Goal: Book appointment/travel/reservation

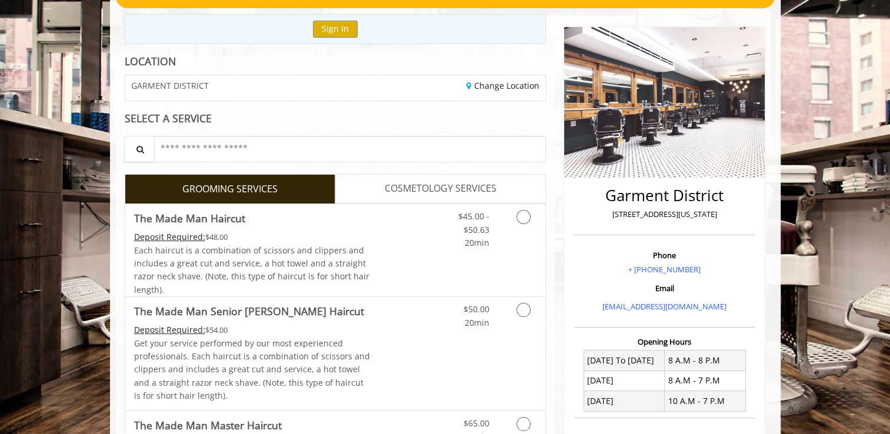
scroll to position [177, 0]
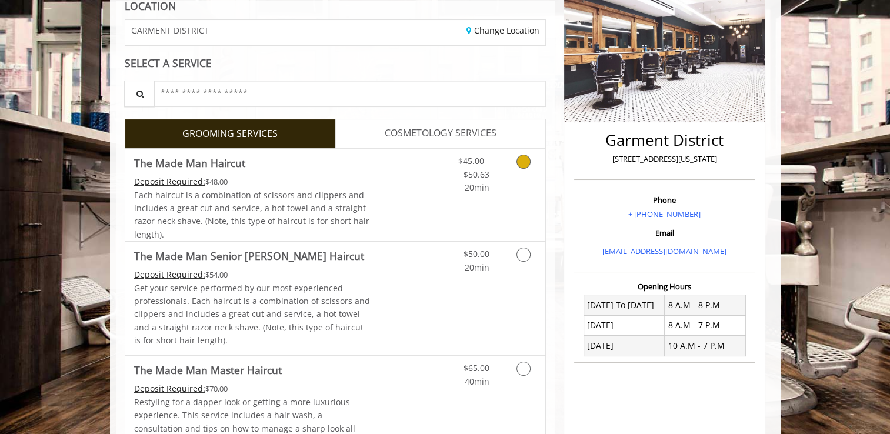
click at [287, 175] on div "Deposit Required: $48.00" at bounding box center [252, 181] width 237 height 13
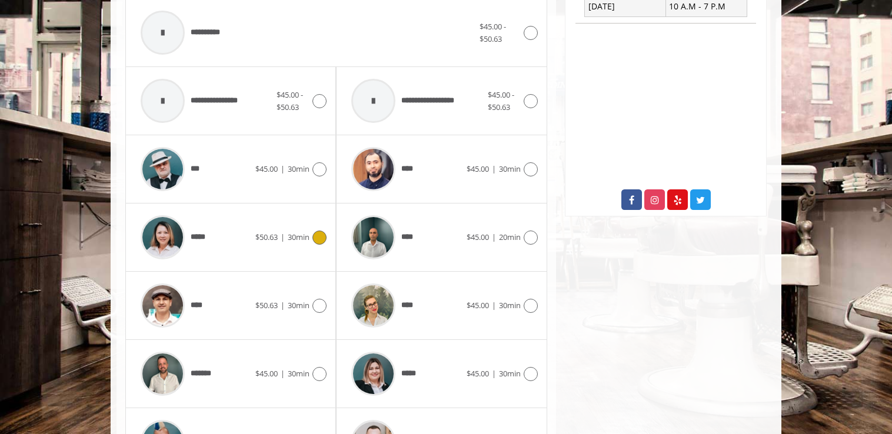
scroll to position [585, 0]
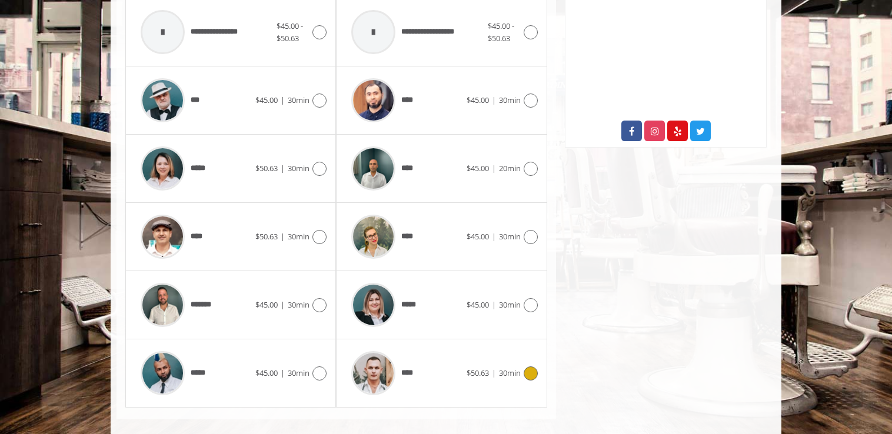
click at [428, 380] on div "****" at bounding box center [405, 373] width 121 height 56
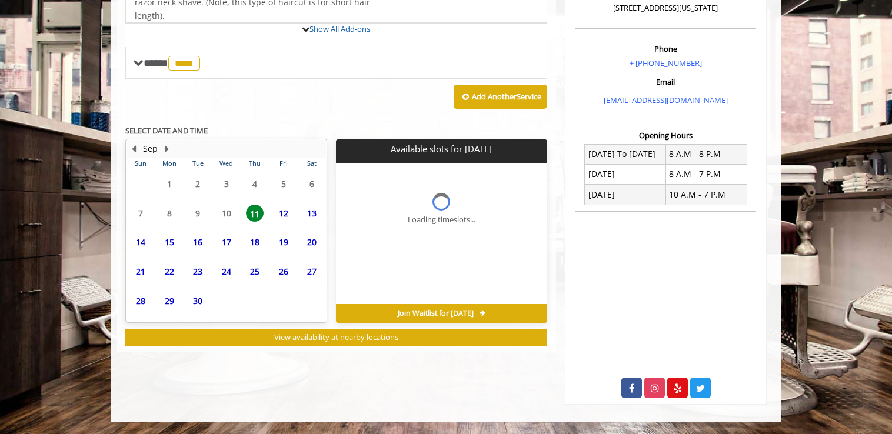
scroll to position [380, 0]
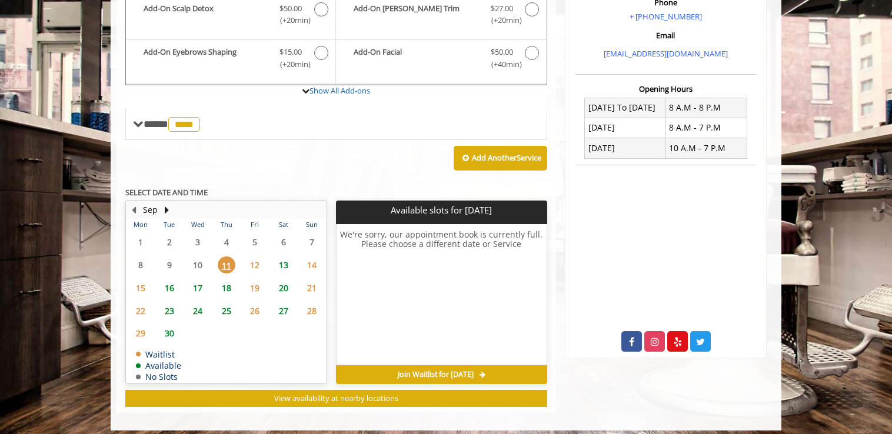
click at [285, 277] on td "20" at bounding box center [283, 288] width 28 height 23
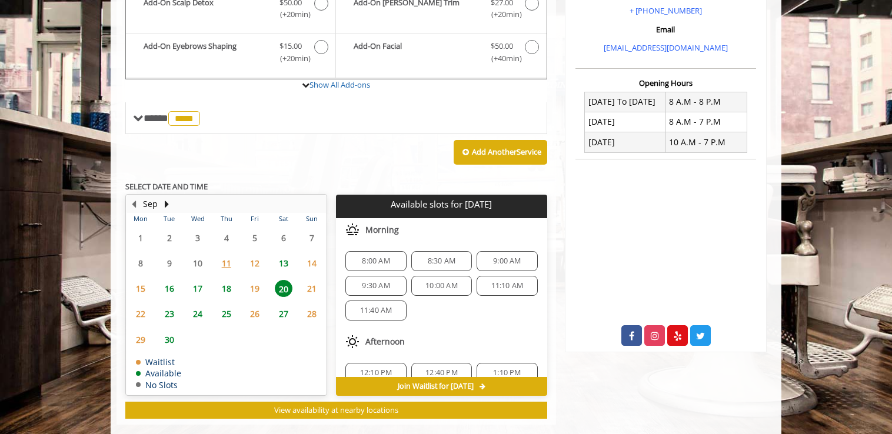
scroll to position [398, 0]
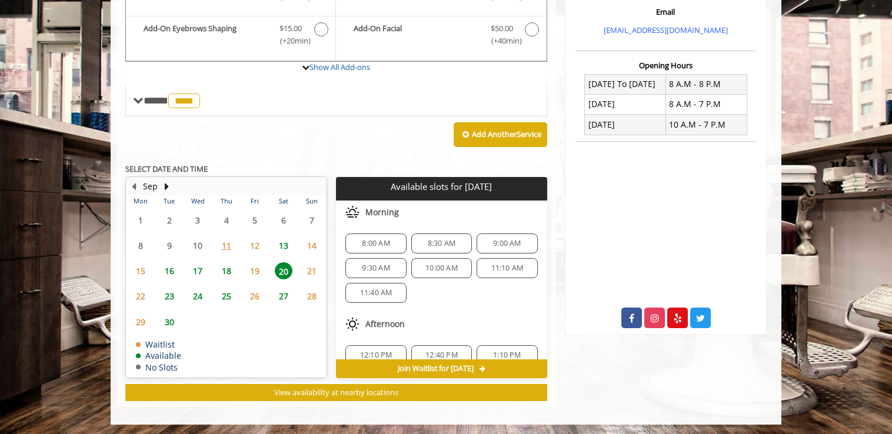
click at [428, 243] on span "8:30 AM" at bounding box center [442, 243] width 28 height 9
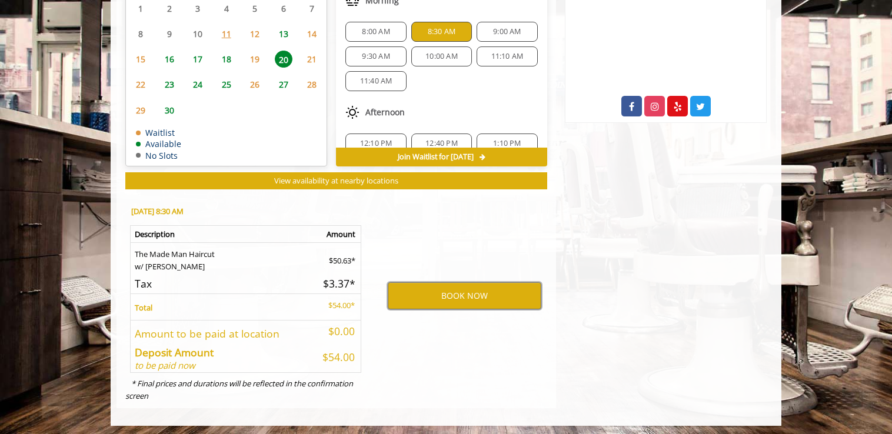
scroll to position [551, 0]
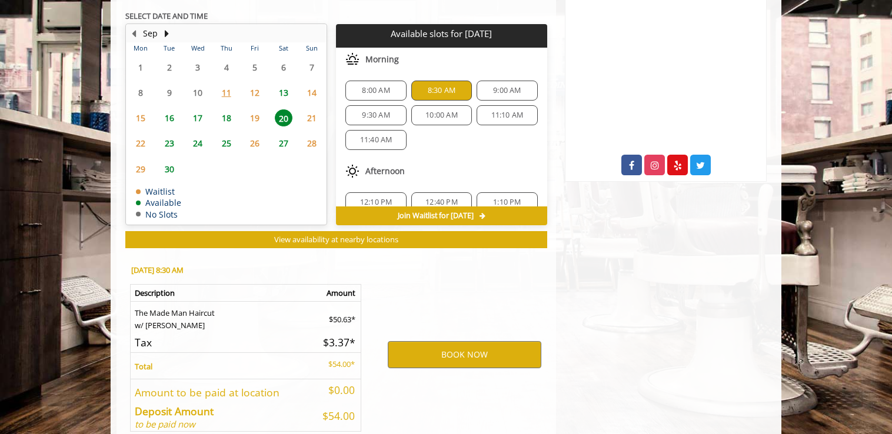
click at [438, 88] on span "8:30 AM" at bounding box center [442, 90] width 28 height 9
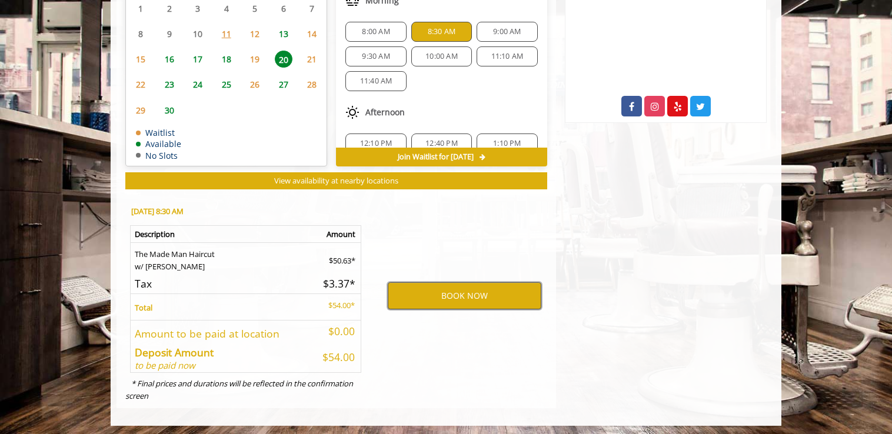
click at [504, 298] on button "BOOK NOW" at bounding box center [465, 295] width 154 height 27
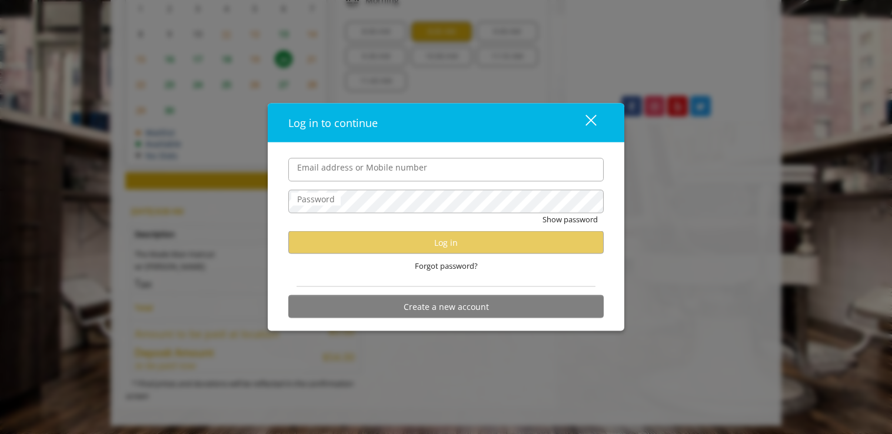
click at [376, 178] on input "Email address or Mobile number" at bounding box center [445, 170] width 315 height 24
type input "**********"
click at [331, 194] on label "Password" at bounding box center [315, 198] width 49 height 13
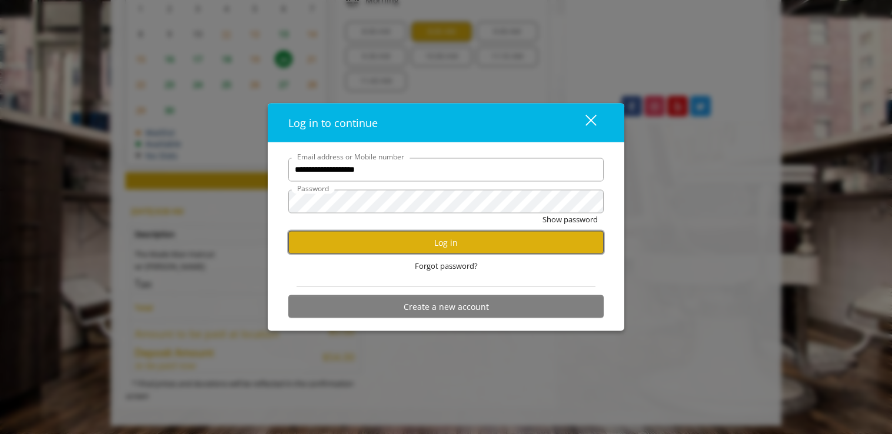
click at [365, 247] on button "Log in" at bounding box center [445, 242] width 315 height 23
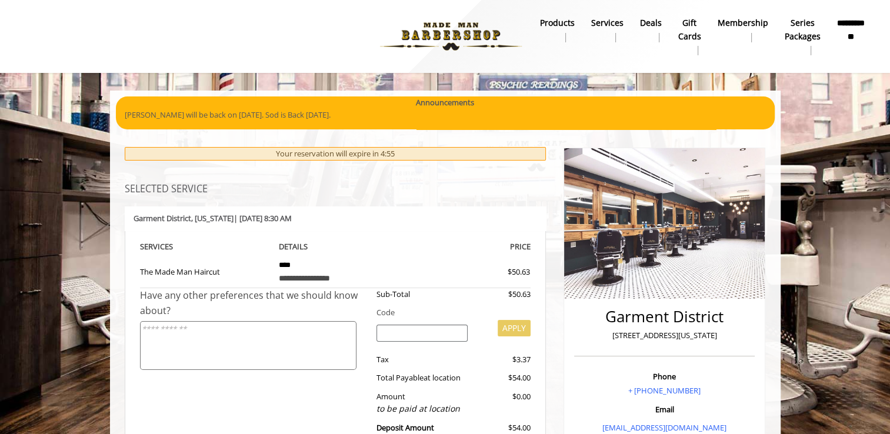
click at [845, 32] on b "**********" at bounding box center [851, 29] width 28 height 26
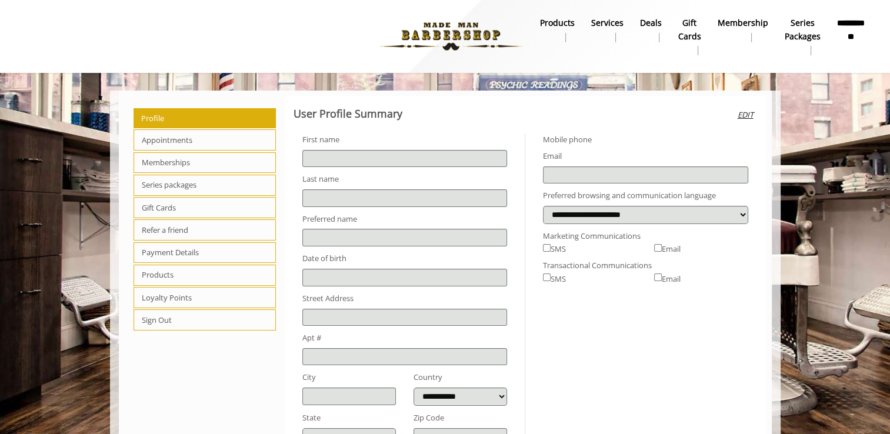
type input "******"
type input "*****"
select select "***"
type input "**********"
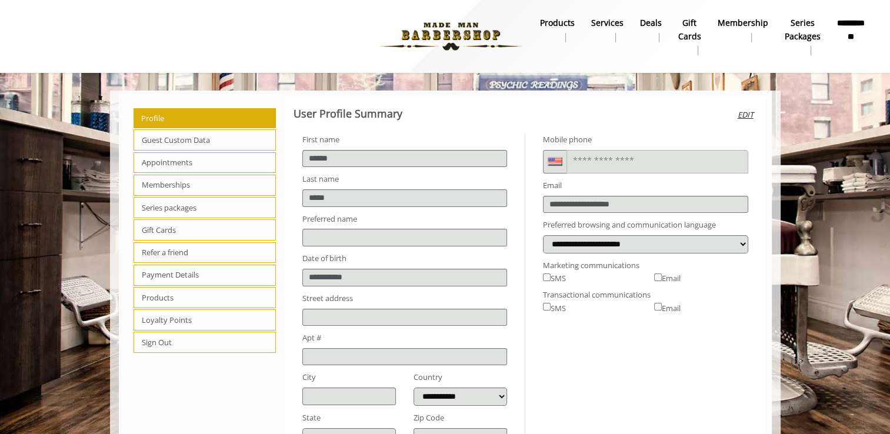
click at [172, 159] on span "Appointments" at bounding box center [205, 162] width 143 height 21
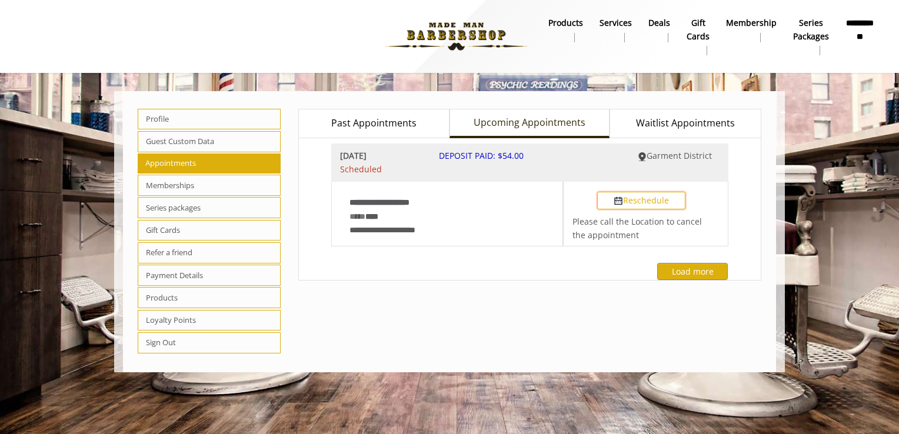
click at [658, 195] on button "Reschedule" at bounding box center [641, 201] width 88 height 18
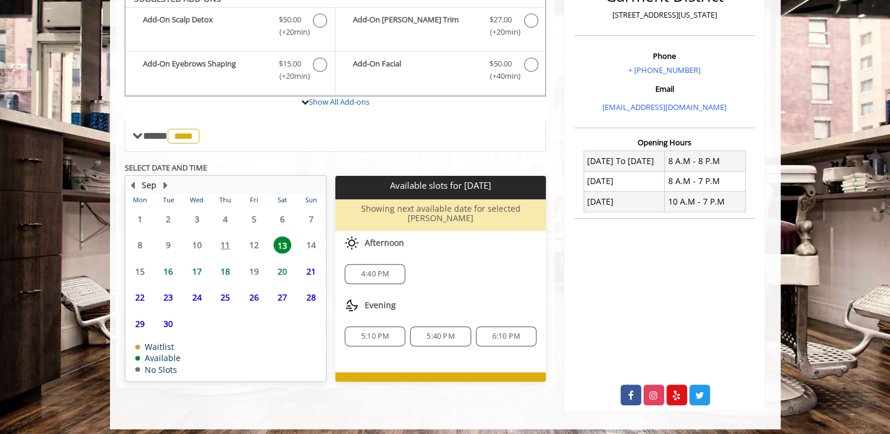
scroll to position [326, 0]
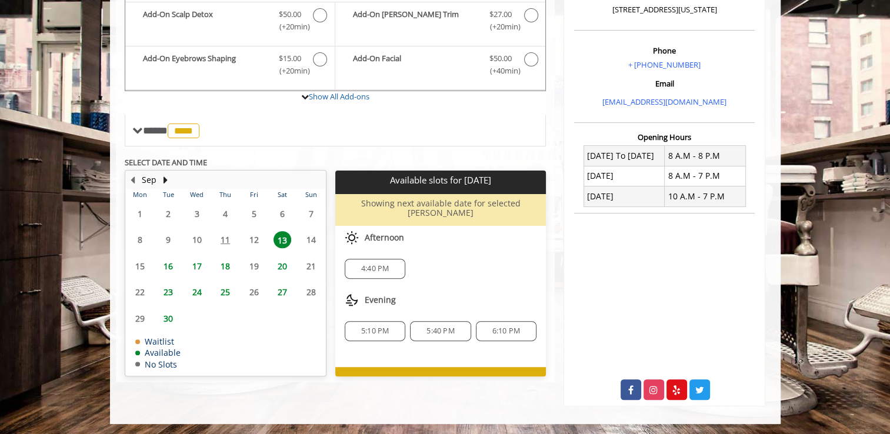
click at [287, 263] on span "20" at bounding box center [283, 266] width 18 height 17
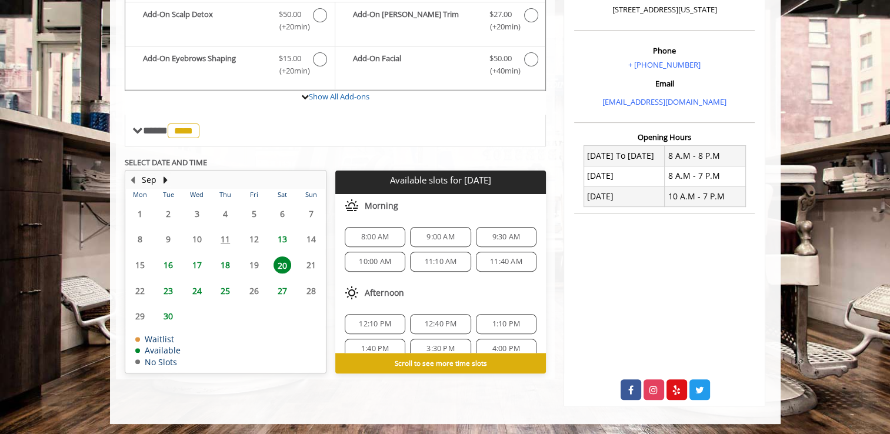
click at [285, 238] on span "13" at bounding box center [283, 239] width 18 height 17
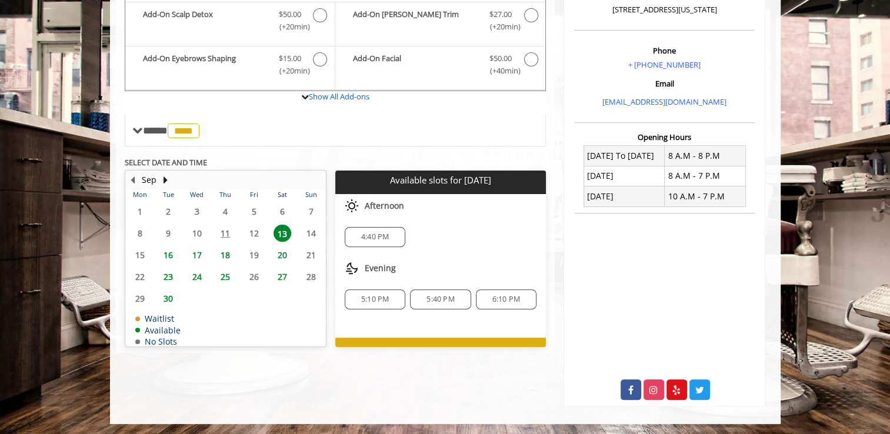
click at [280, 255] on span "20" at bounding box center [283, 255] width 18 height 17
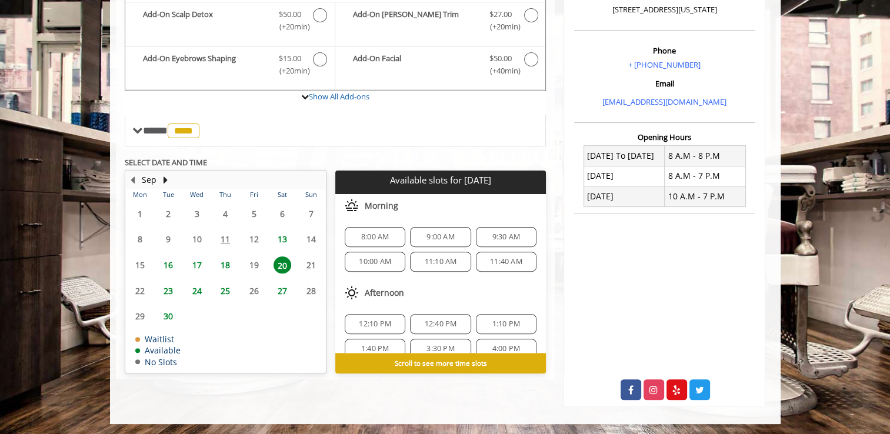
click at [280, 235] on span "13" at bounding box center [283, 239] width 18 height 17
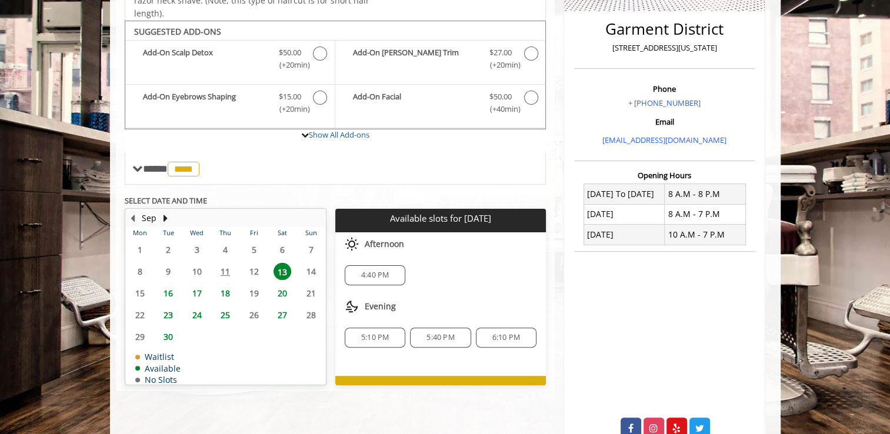
scroll to position [294, 0]
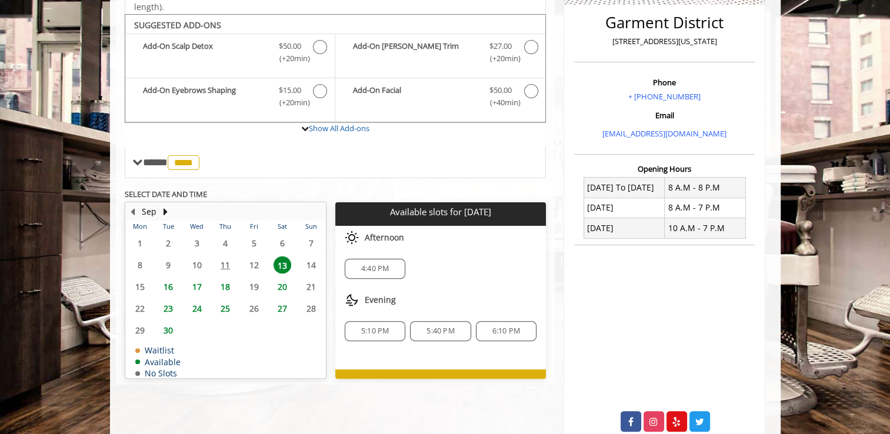
click at [278, 290] on span "20" at bounding box center [283, 286] width 18 height 17
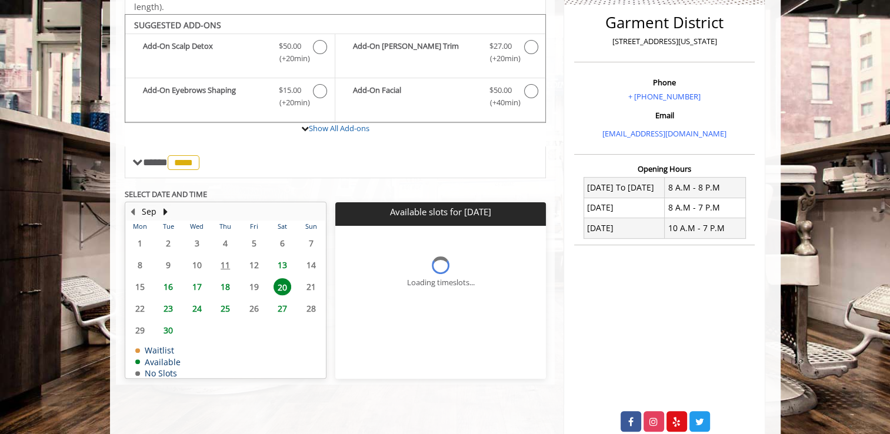
scroll to position [326, 0]
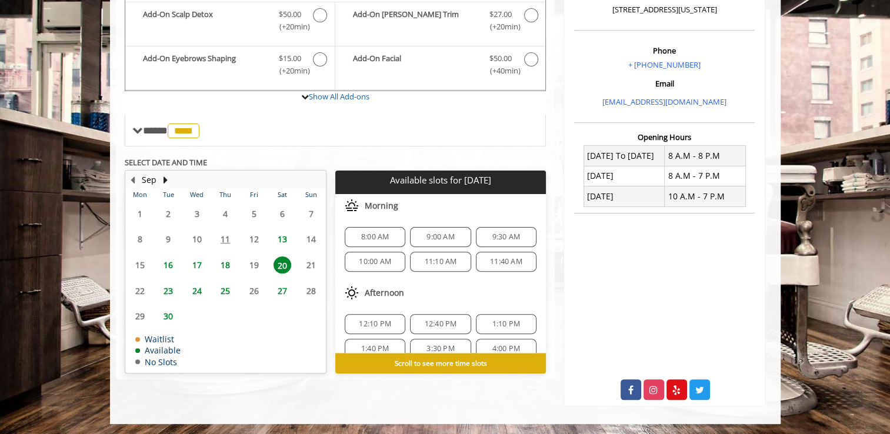
click at [281, 241] on span "13" at bounding box center [283, 239] width 18 height 17
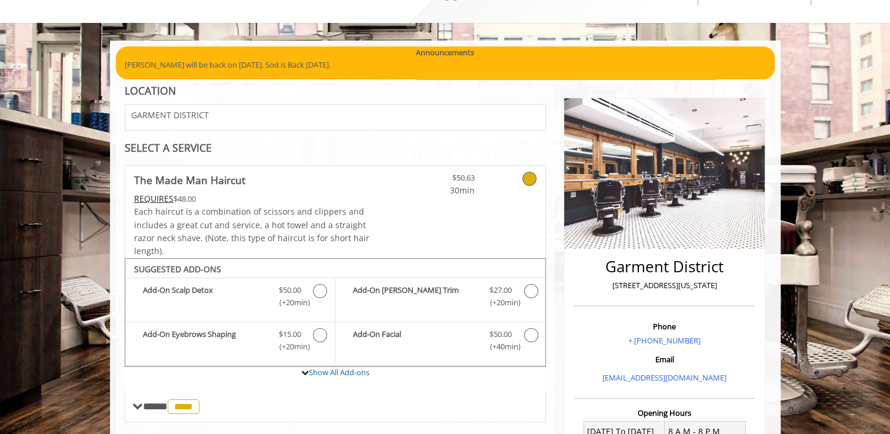
scroll to position [32, 0]
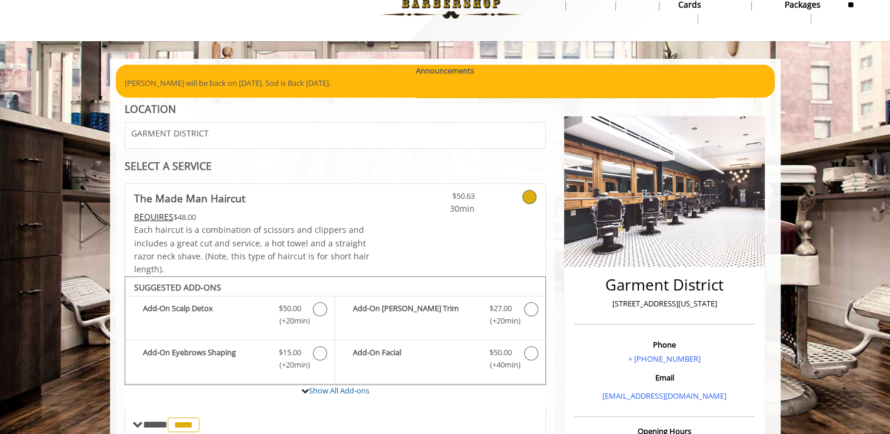
select select "***"
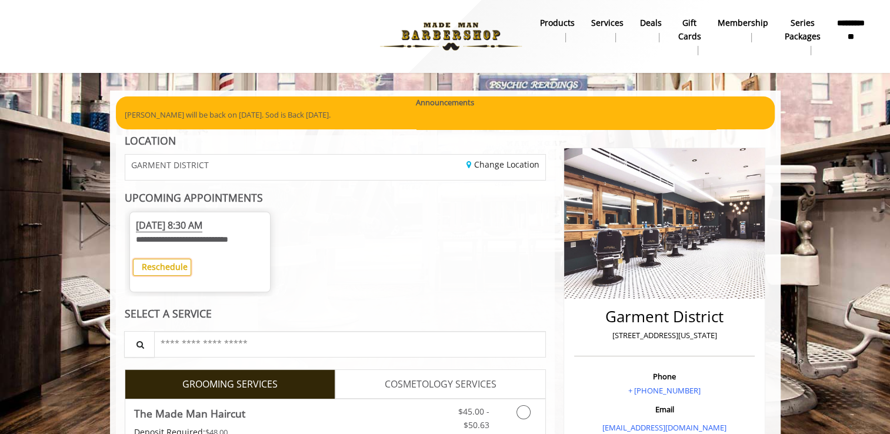
click at [164, 267] on b "Reschedule" at bounding box center [165, 266] width 46 height 11
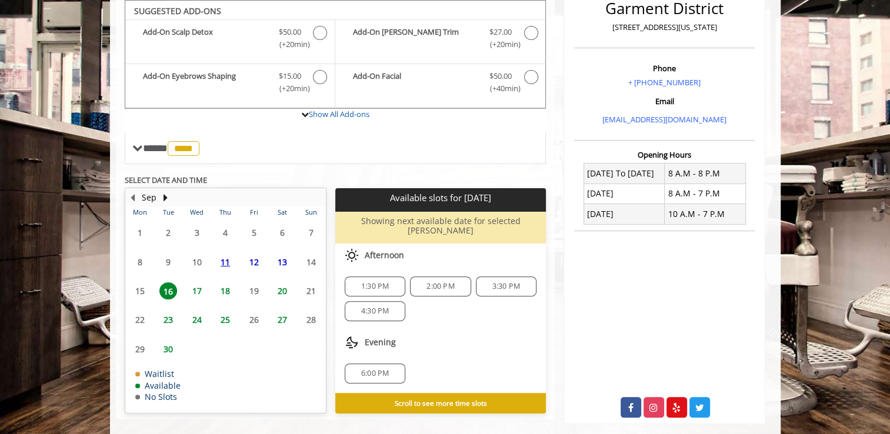
click at [282, 284] on span "20" at bounding box center [283, 290] width 18 height 17
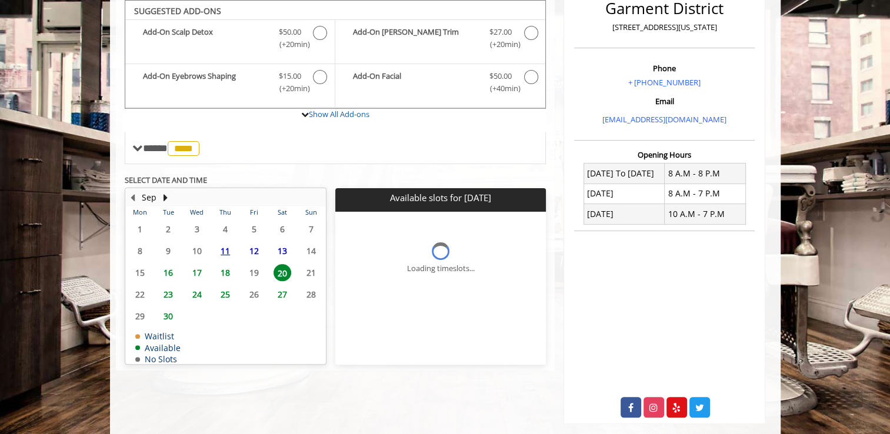
scroll to position [326, 0]
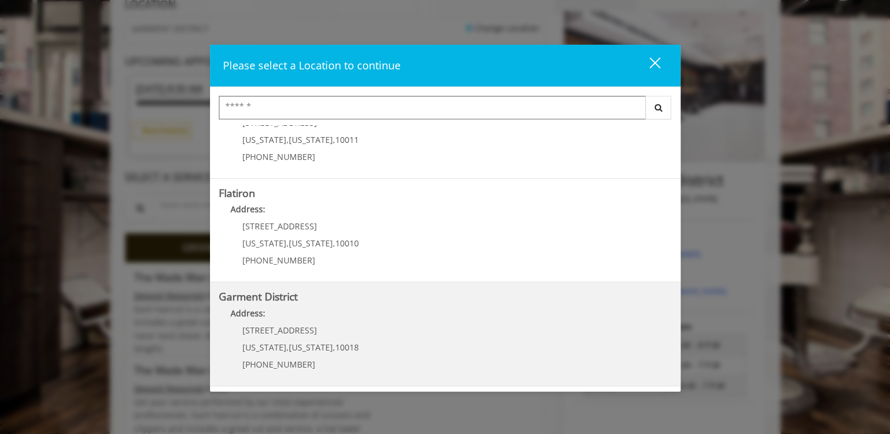
scroll to position [177, 0]
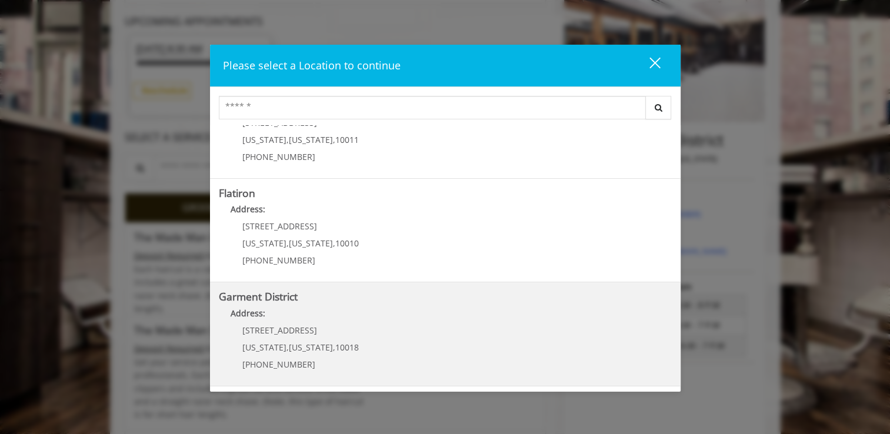
click at [330, 331] on p "1400 Broadway" at bounding box center [300, 330] width 117 height 9
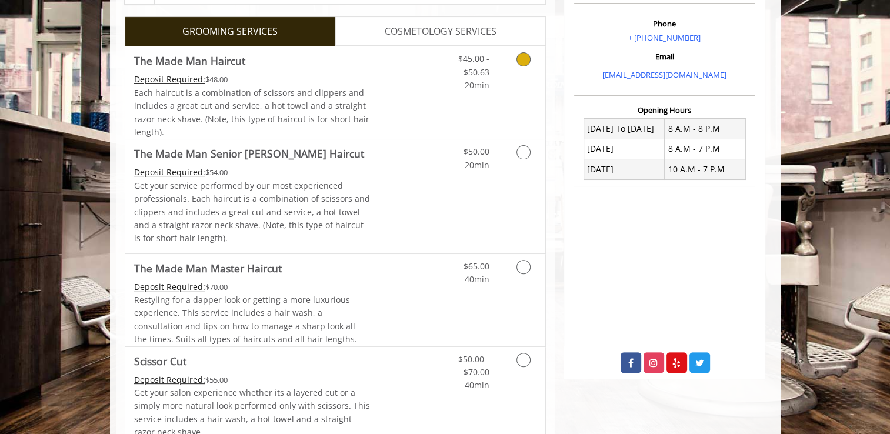
click at [395, 107] on link "Discounted Price" at bounding box center [405, 92] width 70 height 92
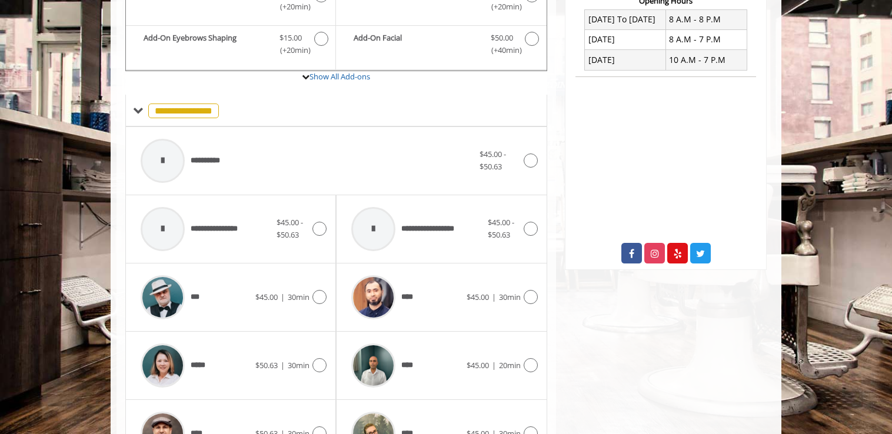
scroll to position [659, 0]
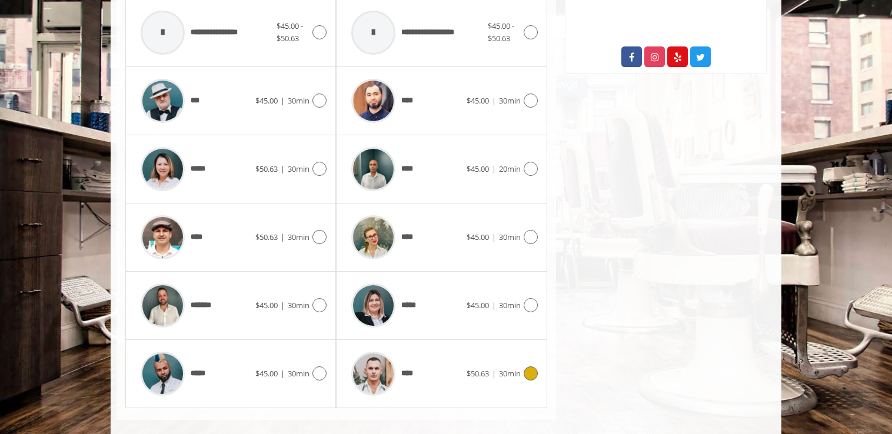
click at [398, 350] on div at bounding box center [373, 374] width 56 height 56
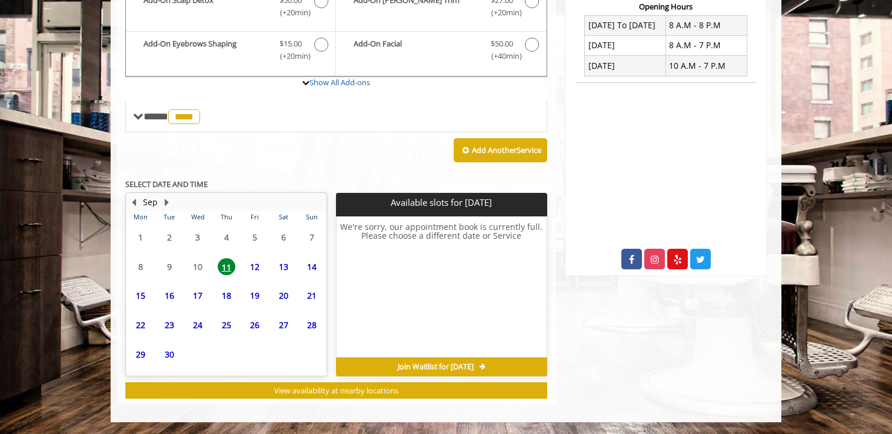
scroll to position [454, 0]
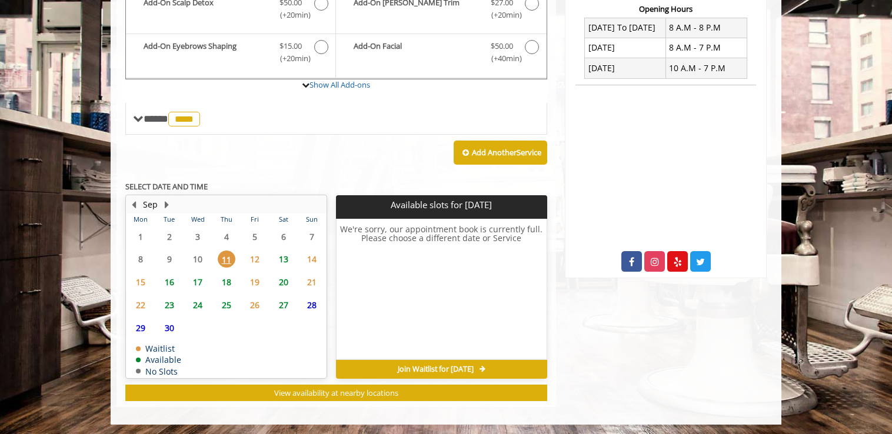
click at [284, 280] on span "20" at bounding box center [284, 282] width 18 height 17
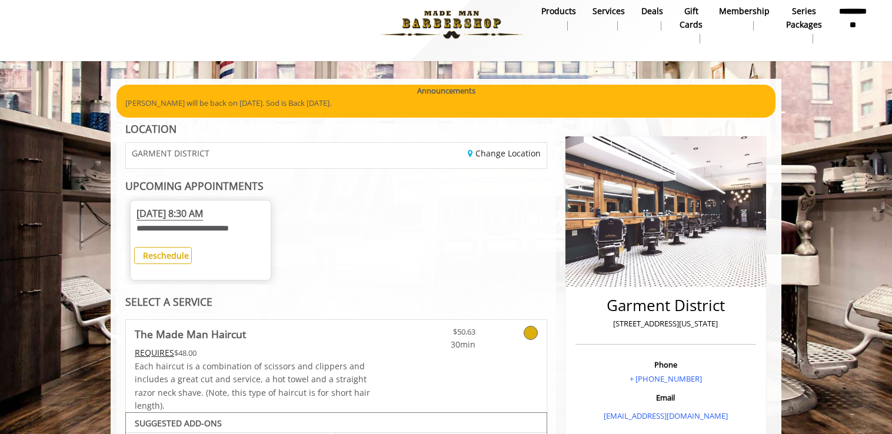
scroll to position [424, 0]
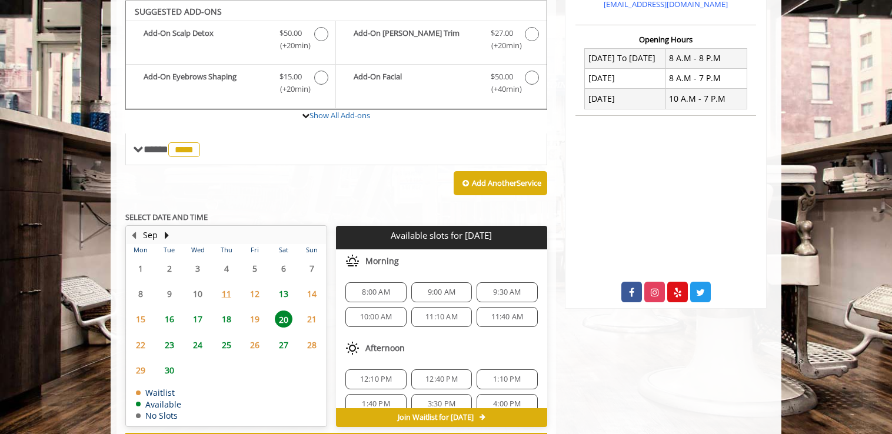
click at [282, 290] on span "13" at bounding box center [284, 293] width 18 height 17
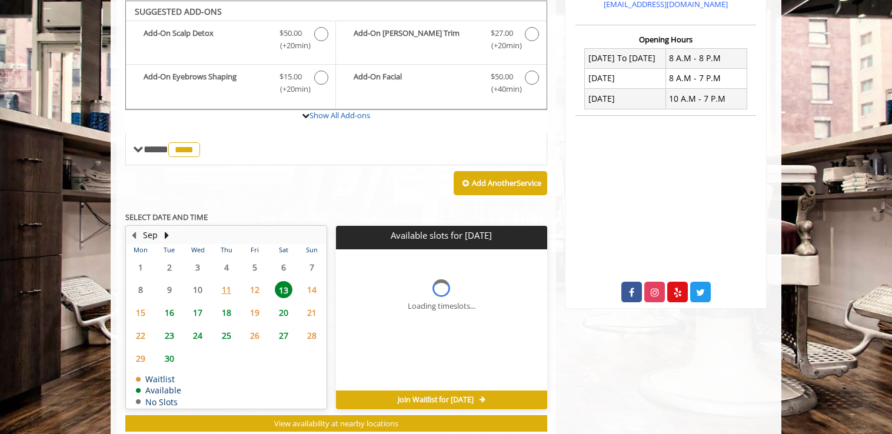
scroll to position [454, 0]
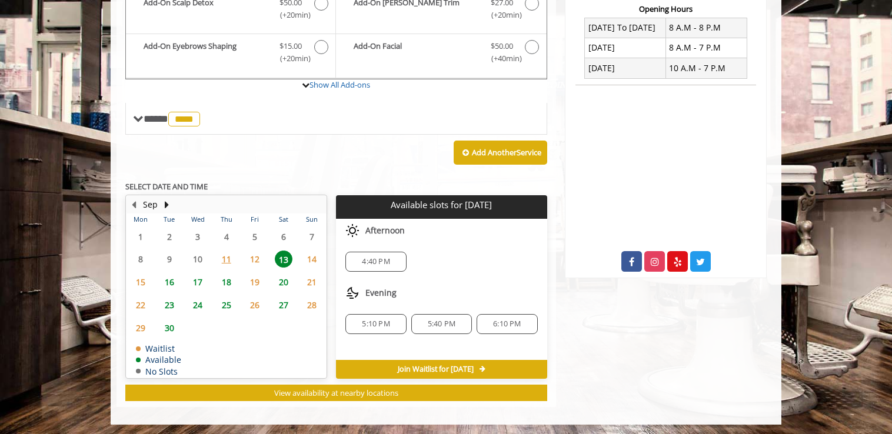
click at [280, 285] on span "20" at bounding box center [284, 282] width 18 height 17
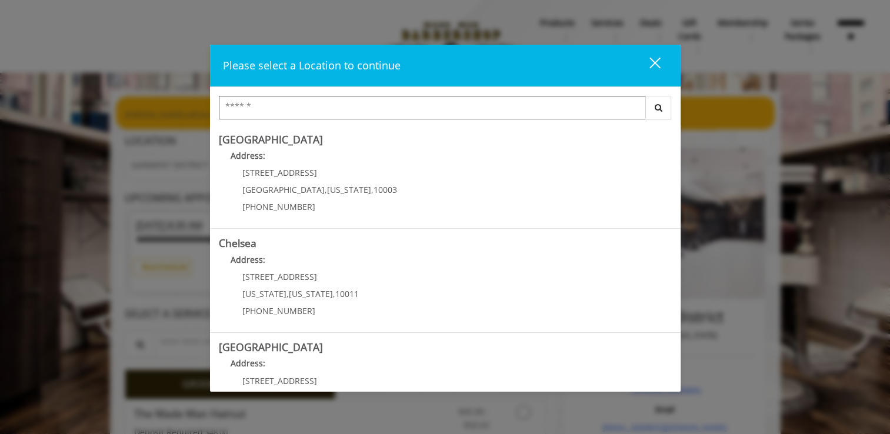
scroll to position [258, 0]
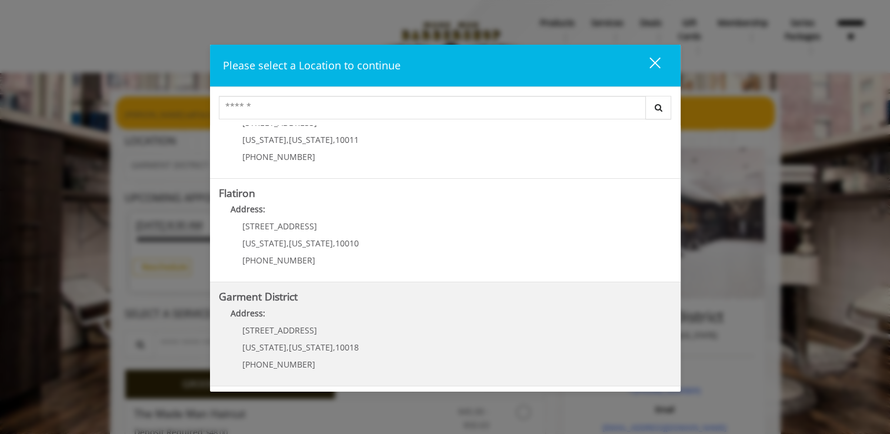
click at [350, 331] on div "1400 Broadway New York , New York , 10018 (212) 997-4247" at bounding box center [292, 351] width 146 height 51
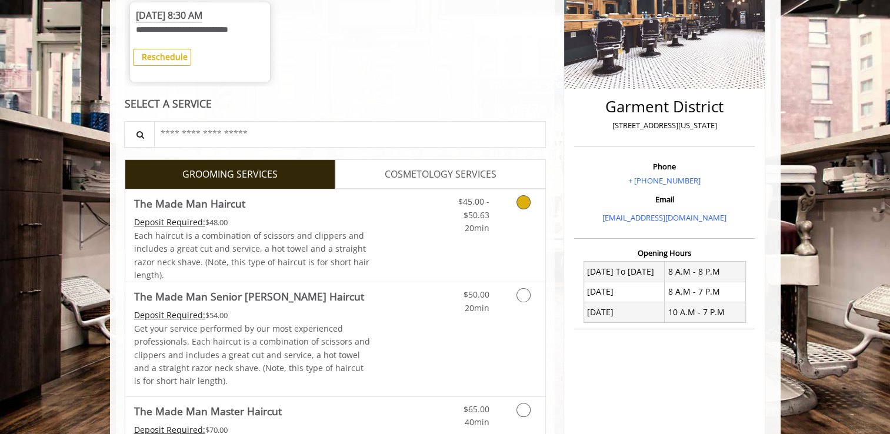
scroll to position [235, 0]
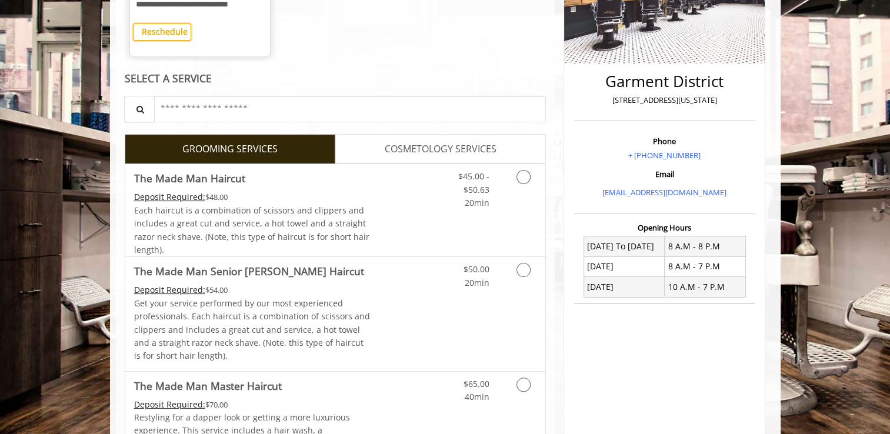
click at [162, 36] on b "Reschedule" at bounding box center [165, 31] width 46 height 11
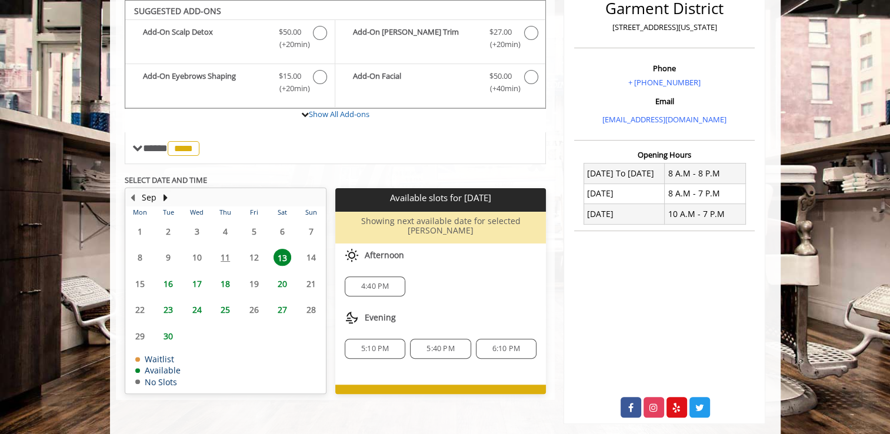
click at [281, 282] on span "20" at bounding box center [283, 283] width 18 height 17
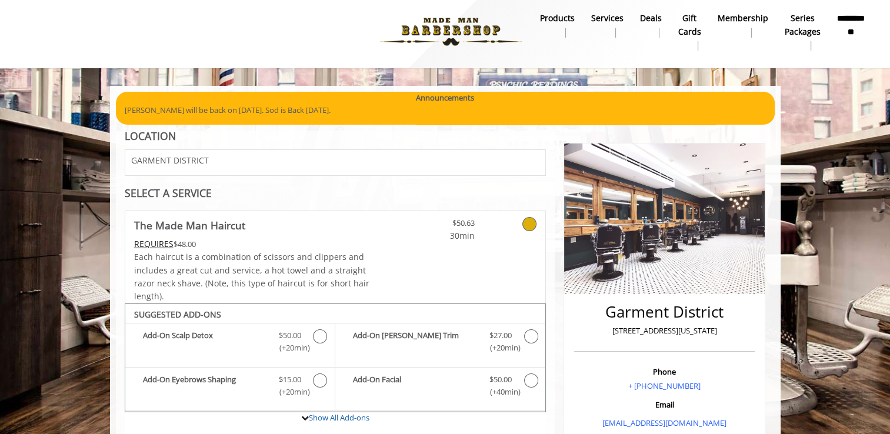
scroll to position [0, 0]
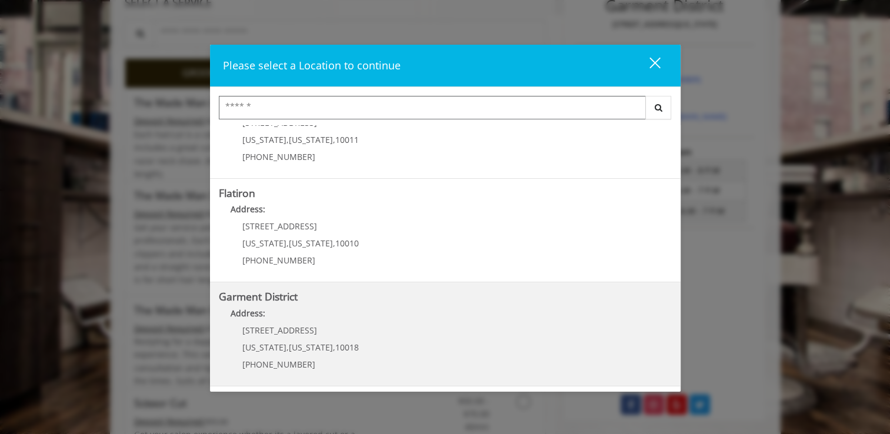
scroll to position [353, 0]
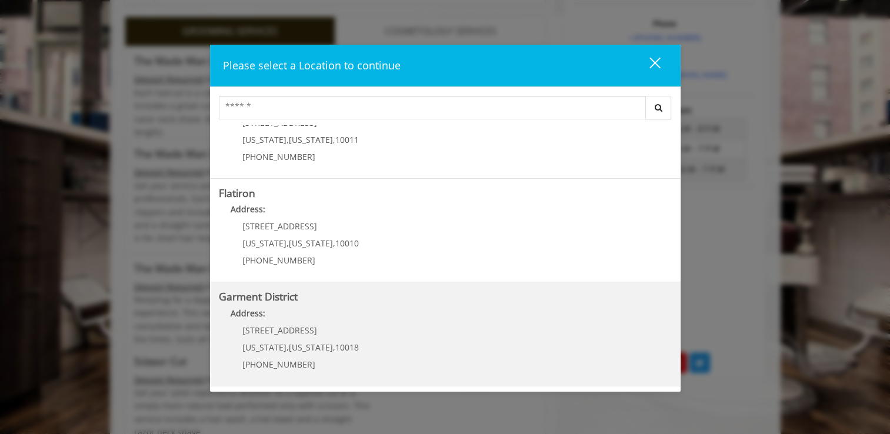
click at [353, 308] on District "Address:" at bounding box center [445, 316] width 453 height 19
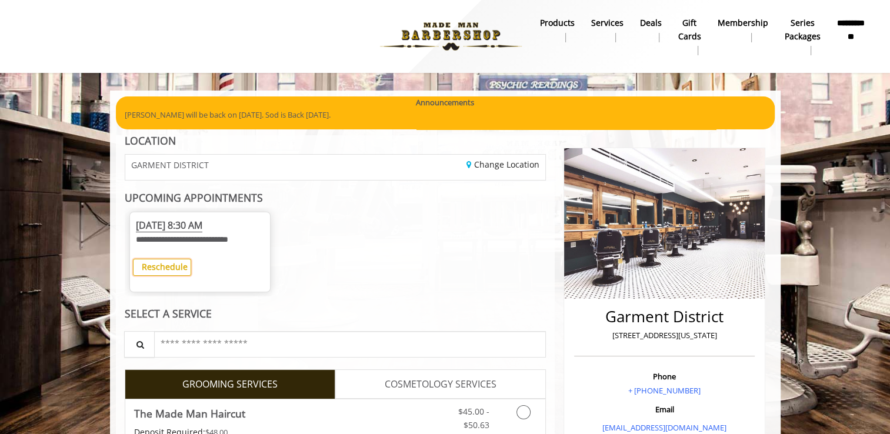
click at [172, 274] on button "Reschedule" at bounding box center [162, 267] width 58 height 17
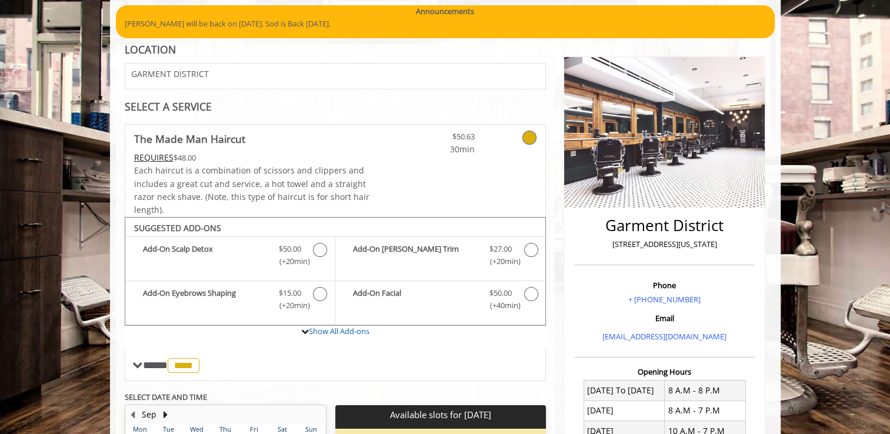
scroll to position [326, 0]
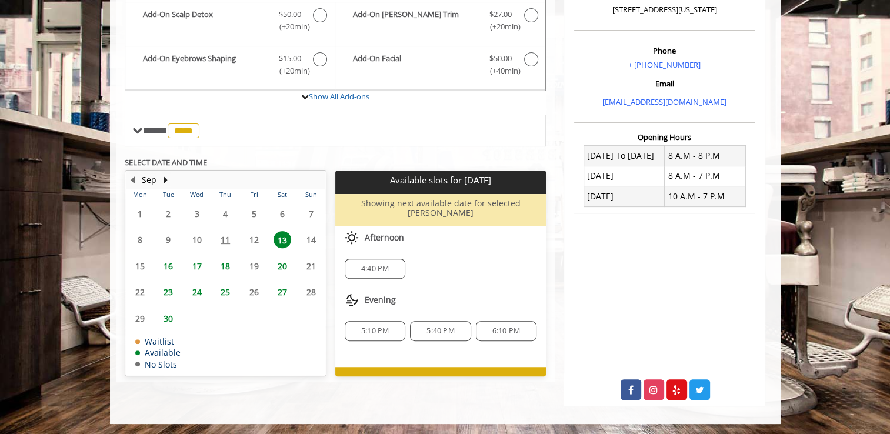
click at [278, 261] on span "20" at bounding box center [283, 266] width 18 height 17
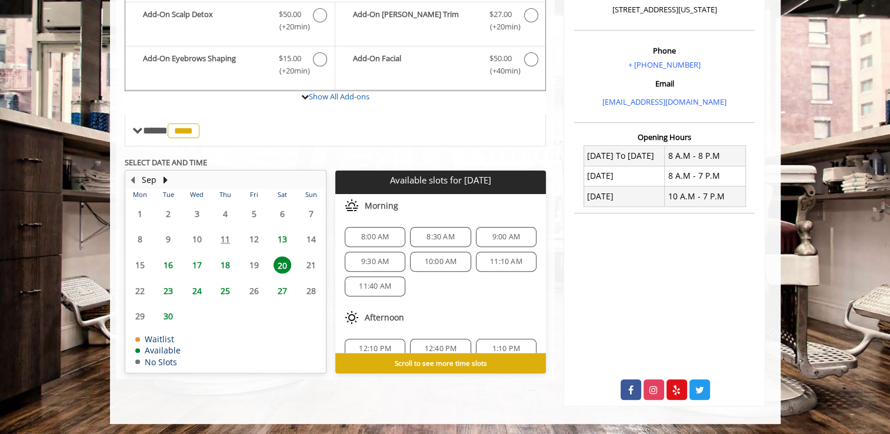
click at [446, 234] on span "8:30 AM" at bounding box center [441, 236] width 28 height 9
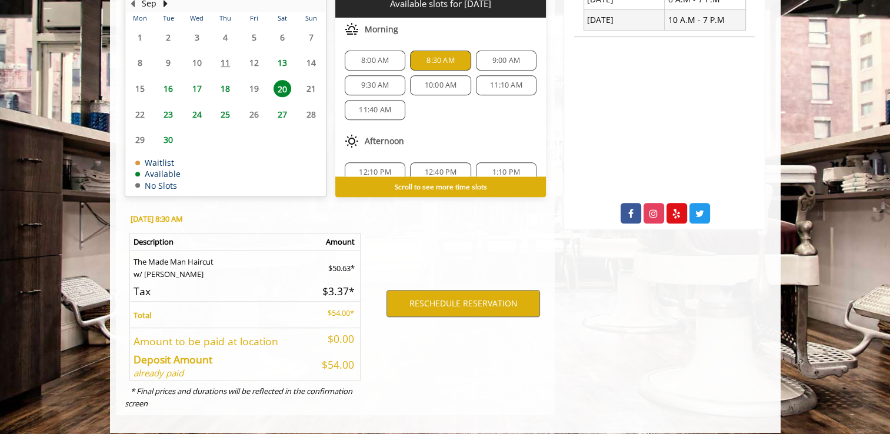
scroll to position [511, 0]
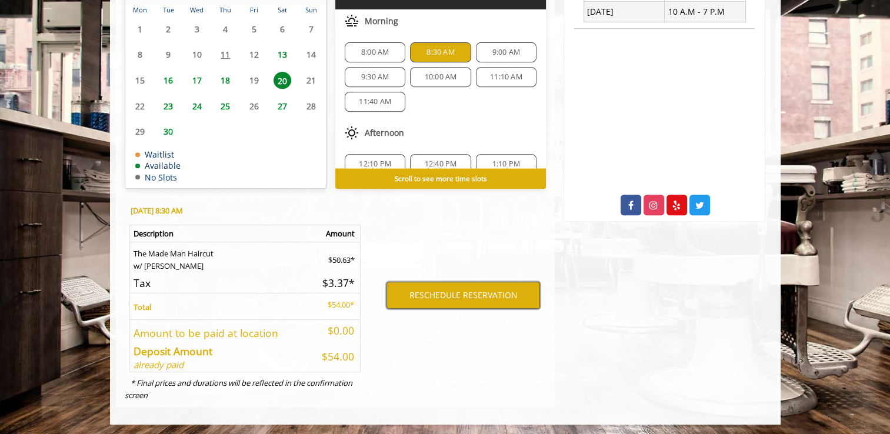
click at [452, 291] on button "RESCHEDULE RESERVATION" at bounding box center [464, 295] width 154 height 27
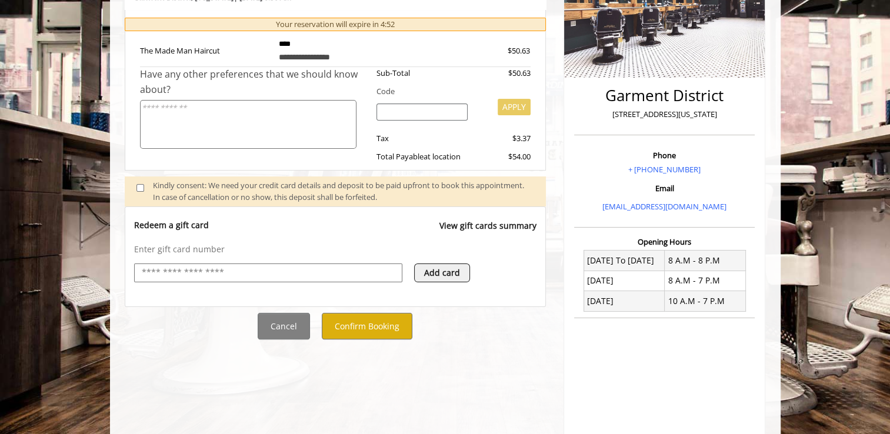
scroll to position [235, 0]
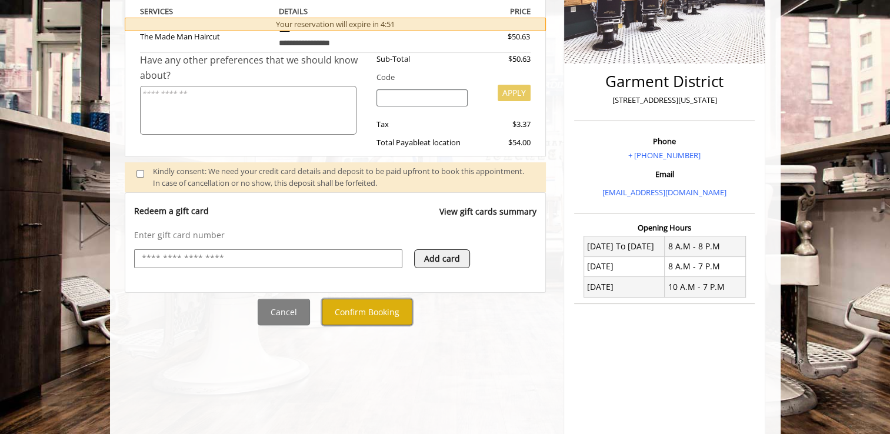
click at [373, 312] on button "Confirm Booking" at bounding box center [367, 312] width 91 height 26
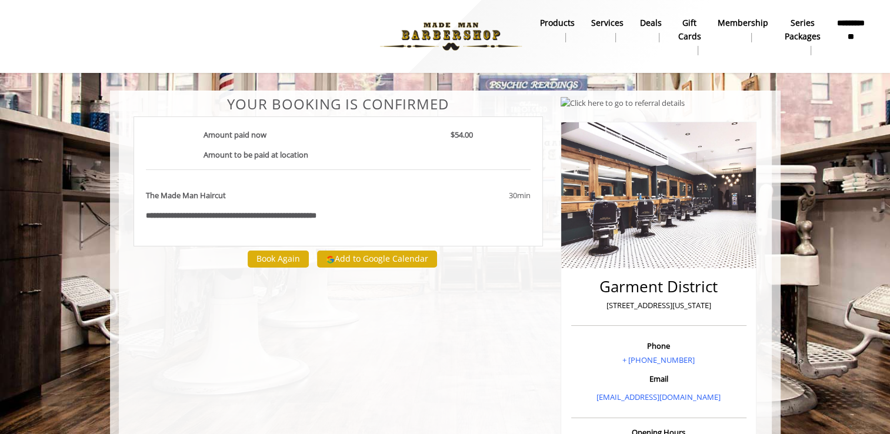
click at [859, 32] on b "**********" at bounding box center [851, 29] width 28 height 26
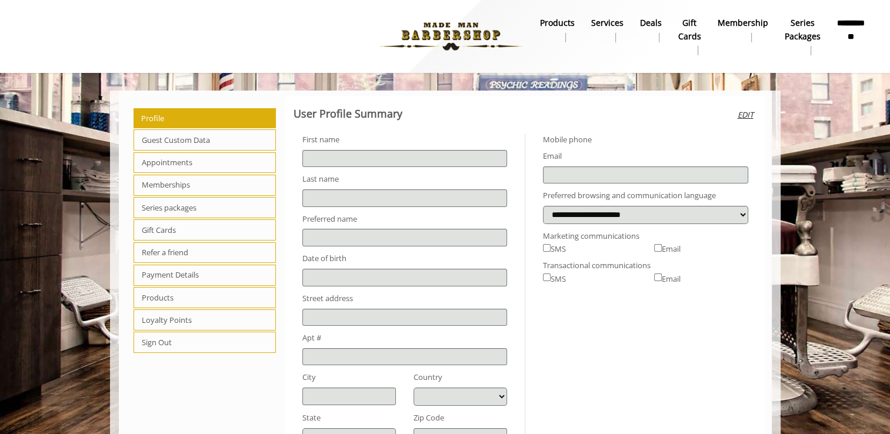
type input "******"
type input "*****"
type input "**********"
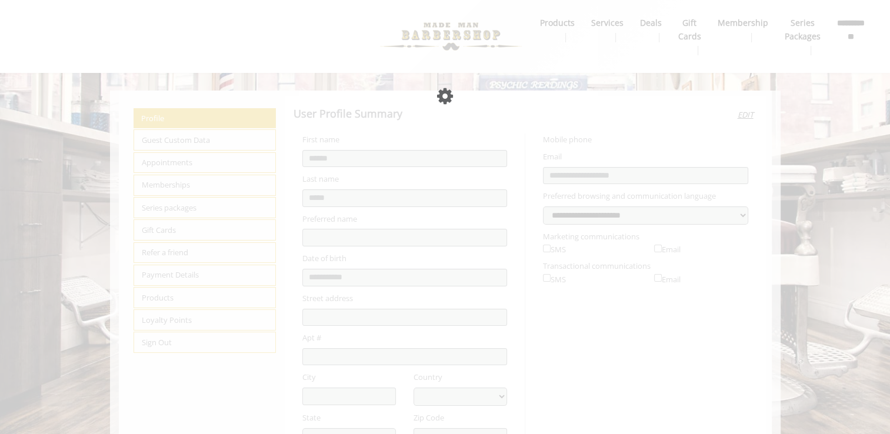
select select "***"
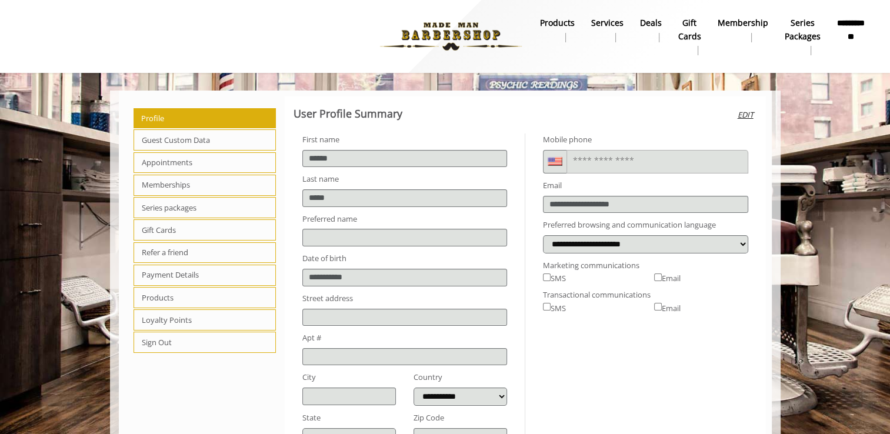
click at [173, 166] on span "Appointments" at bounding box center [205, 162] width 143 height 21
